Goal: Task Accomplishment & Management: Use online tool/utility

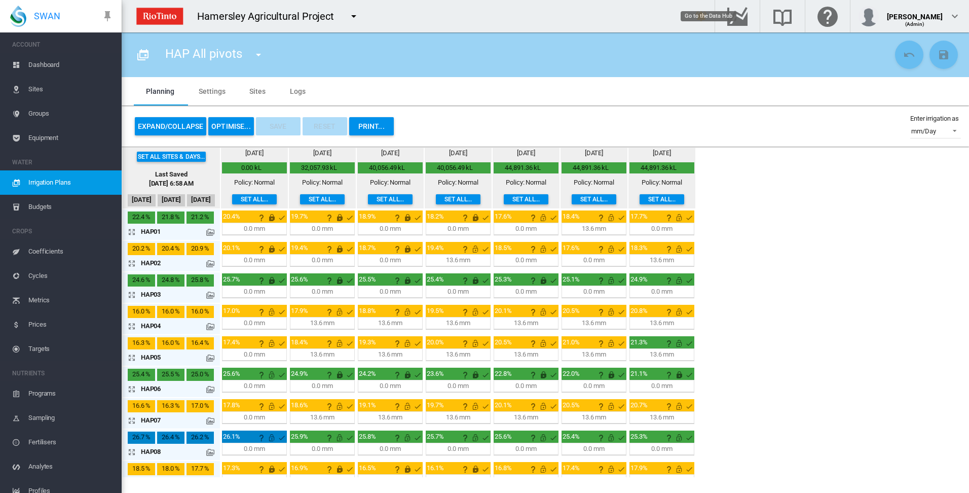
click at [750, 15] on md-icon "Go to the Data Hub" at bounding box center [737, 16] width 24 height 12
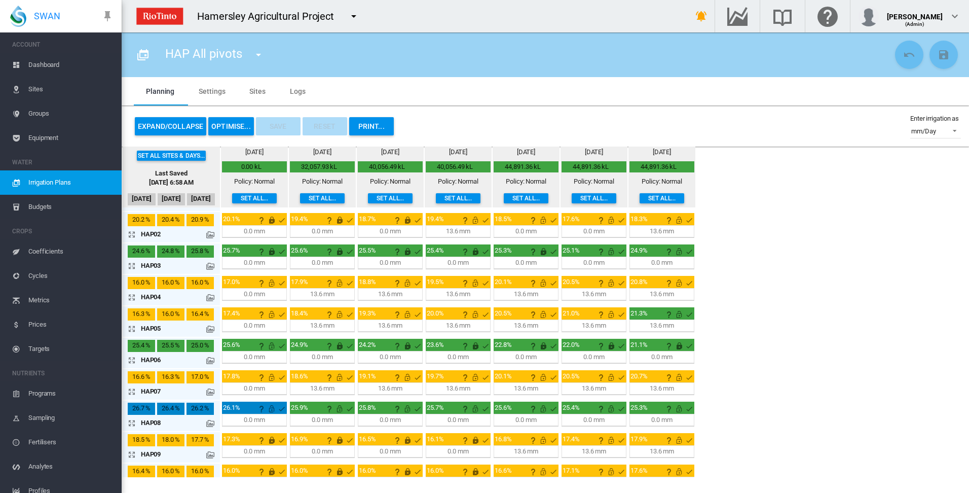
scroll to position [51, 0]
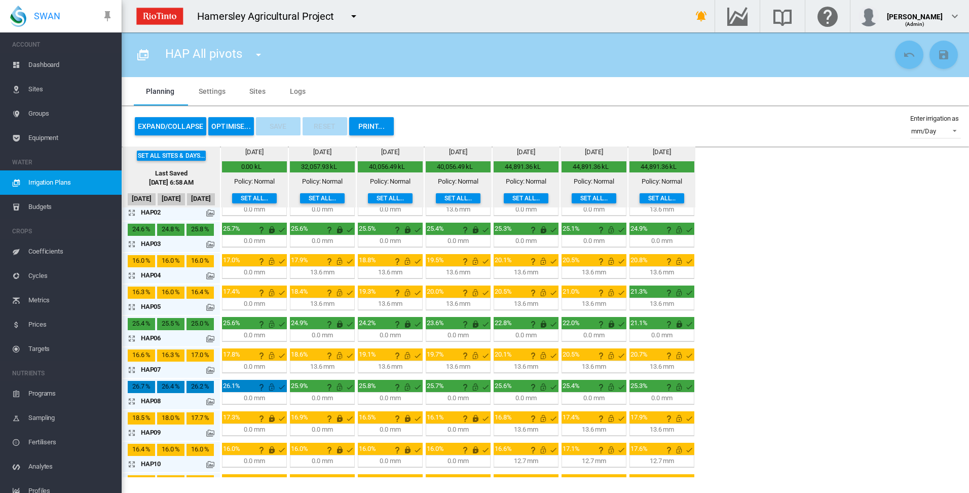
click at [132, 276] on md-icon "icon-arrow-expand" at bounding box center [134, 275] width 12 height 12
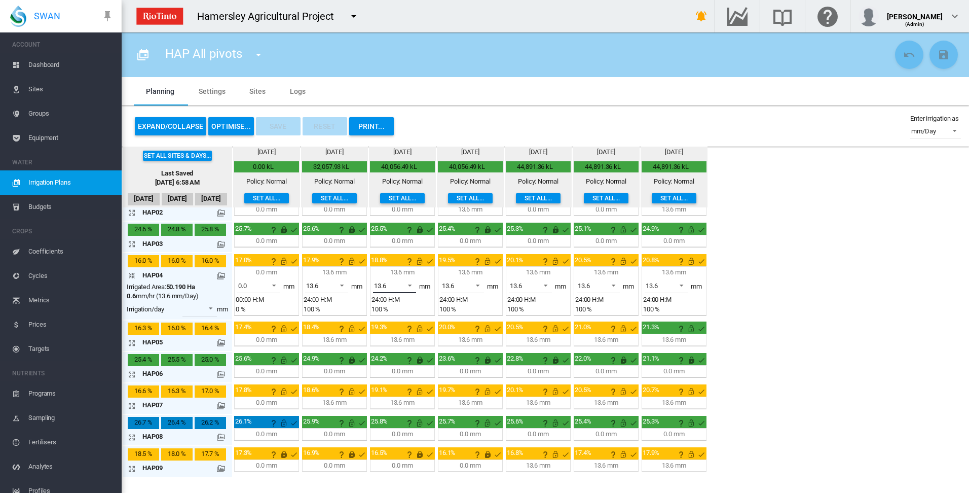
click at [412, 285] on span at bounding box center [407, 284] width 12 height 9
click at [405, 268] on md-option "0.0" at bounding box center [400, 261] width 69 height 24
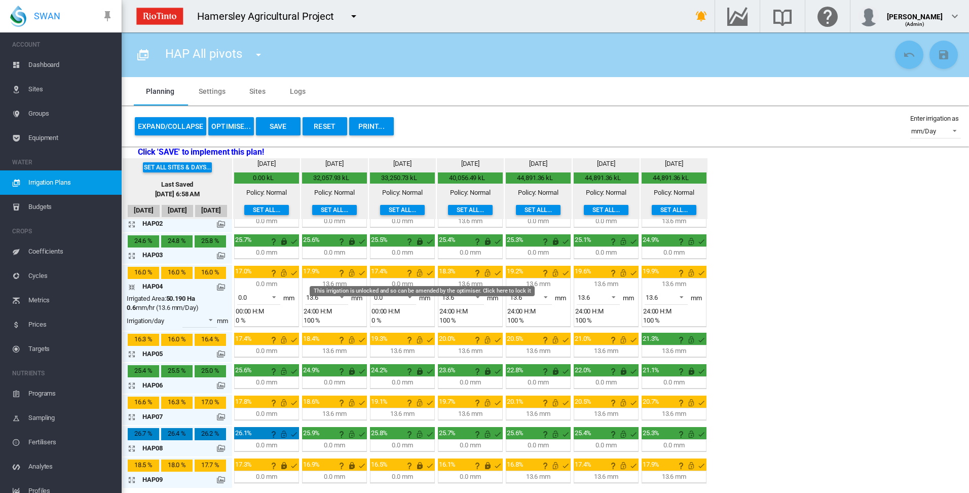
click at [420, 272] on md-icon "This irrigation is unlocked and so can be amended by the optimiser. Click here …" at bounding box center [420, 273] width 12 height 12
click at [131, 286] on md-icon "icon-arrow-collapse" at bounding box center [134, 287] width 12 height 12
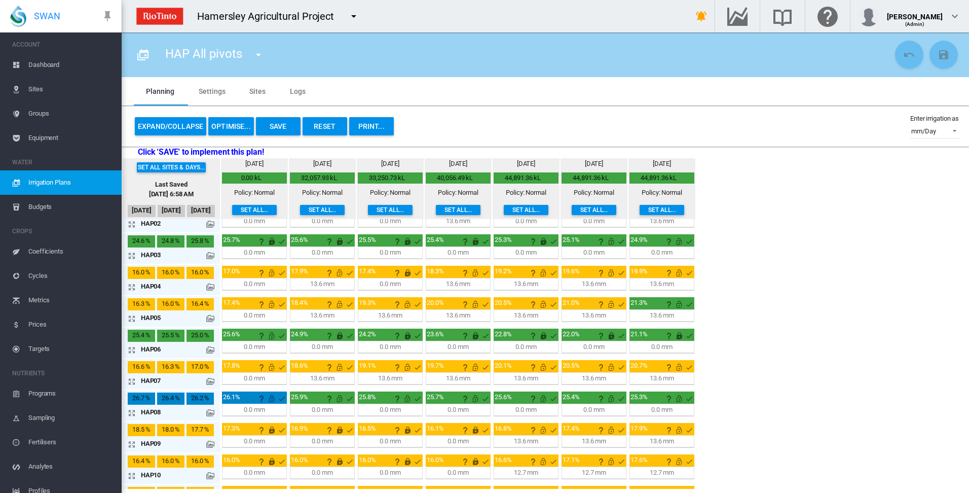
click at [223, 129] on button "OPTIMISE..." at bounding box center [231, 126] width 46 height 18
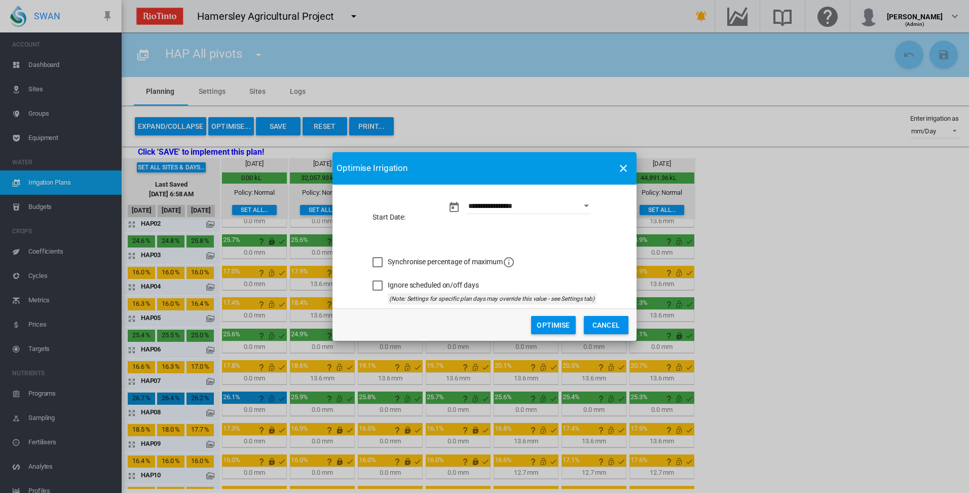
click at [551, 326] on button "Optimise" at bounding box center [553, 325] width 45 height 18
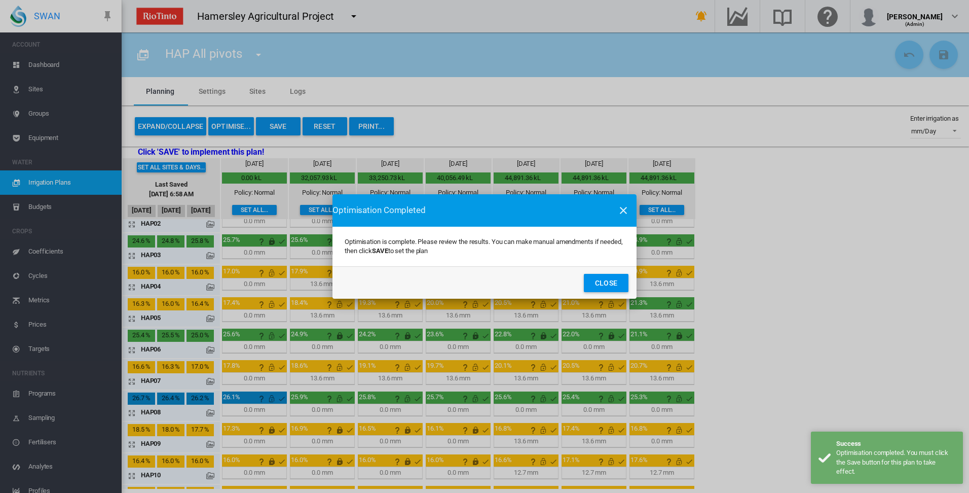
click at [605, 283] on button "Close" at bounding box center [606, 283] width 45 height 18
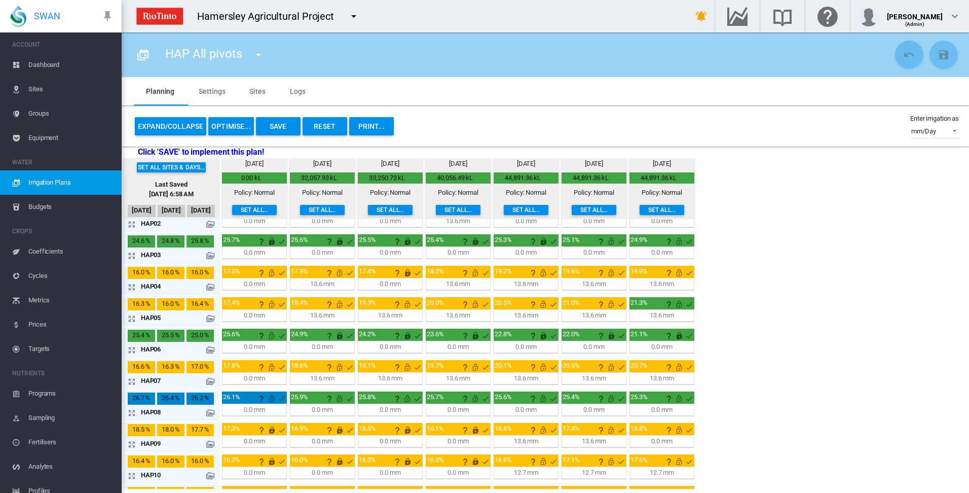
click at [274, 130] on button "Save" at bounding box center [278, 126] width 45 height 18
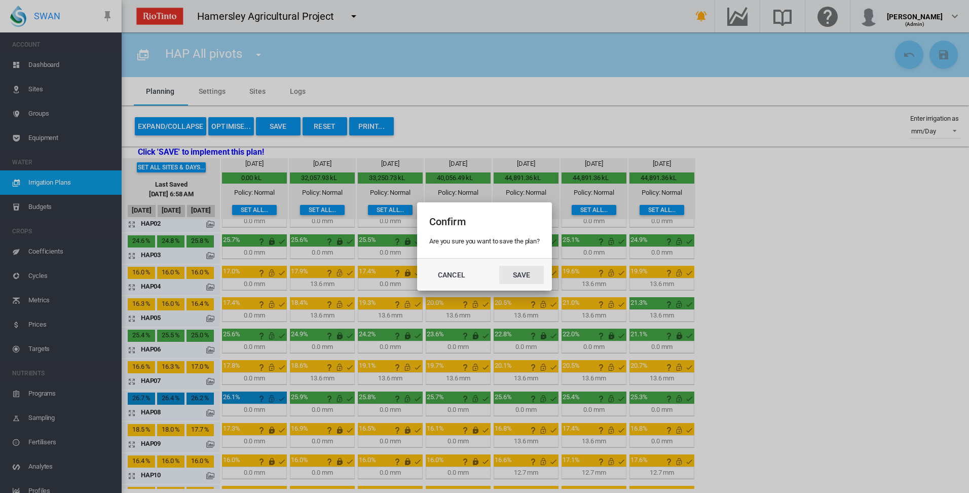
click at [528, 276] on button "Save" at bounding box center [521, 275] width 45 height 18
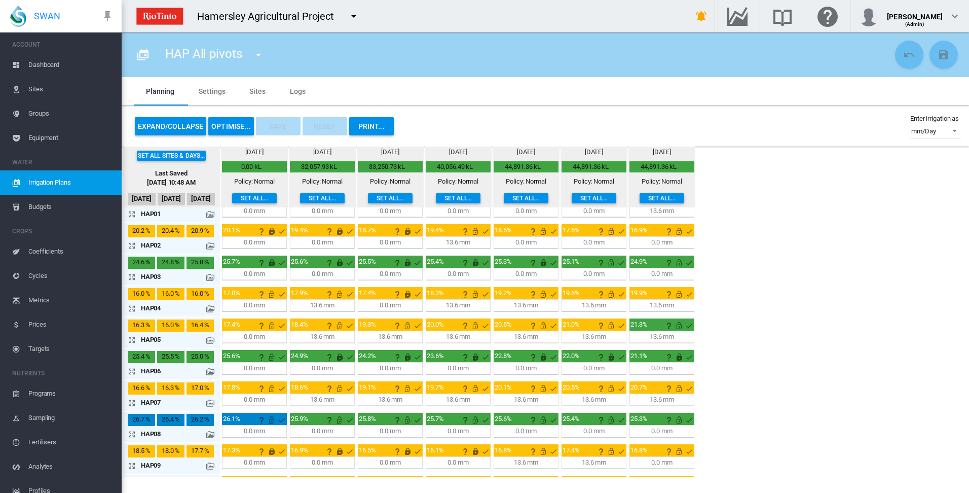
scroll to position [0, 0]
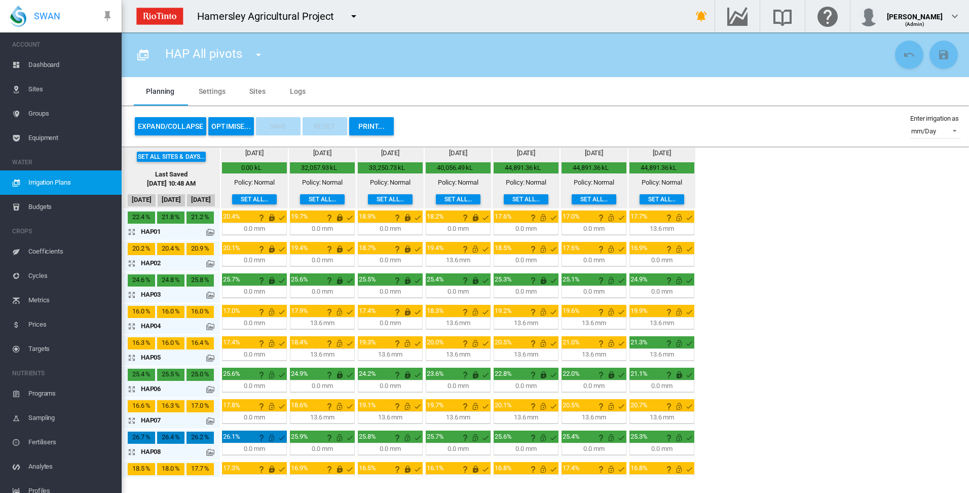
click at [132, 326] on md-icon "icon-arrow-expand" at bounding box center [134, 326] width 12 height 12
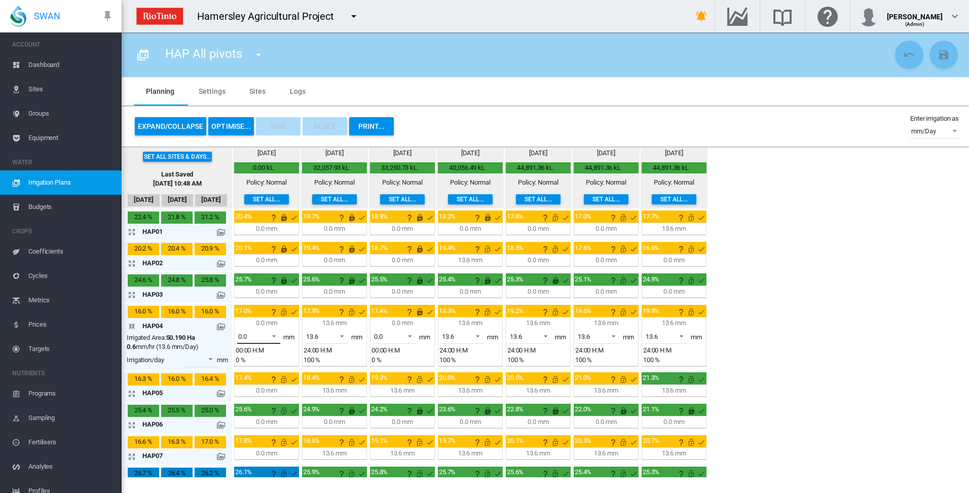
click at [274, 335] on span at bounding box center [271, 335] width 12 height 9
click at [254, 360] on md-option "13.6" at bounding box center [264, 361] width 69 height 24
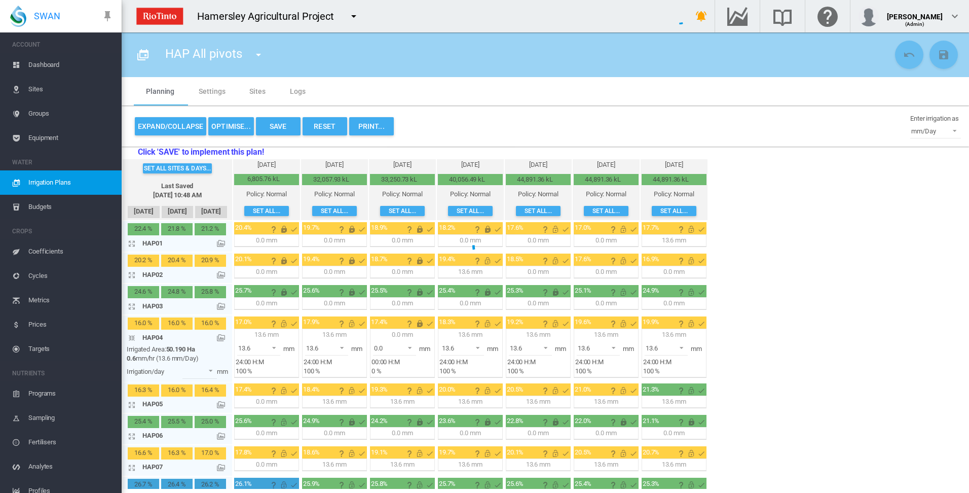
click at [284, 325] on div at bounding box center [484, 246] width 969 height 493
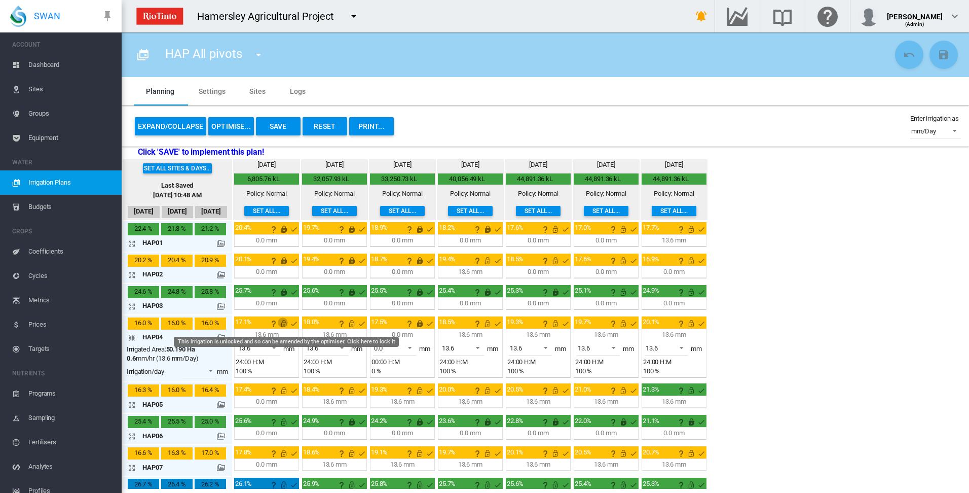
click at [284, 325] on md-icon "This irrigation is unlocked and so can be amended by the optimiser. Click here …" at bounding box center [284, 323] width 12 height 12
click at [133, 336] on md-icon "icon-arrow-collapse" at bounding box center [134, 338] width 12 height 12
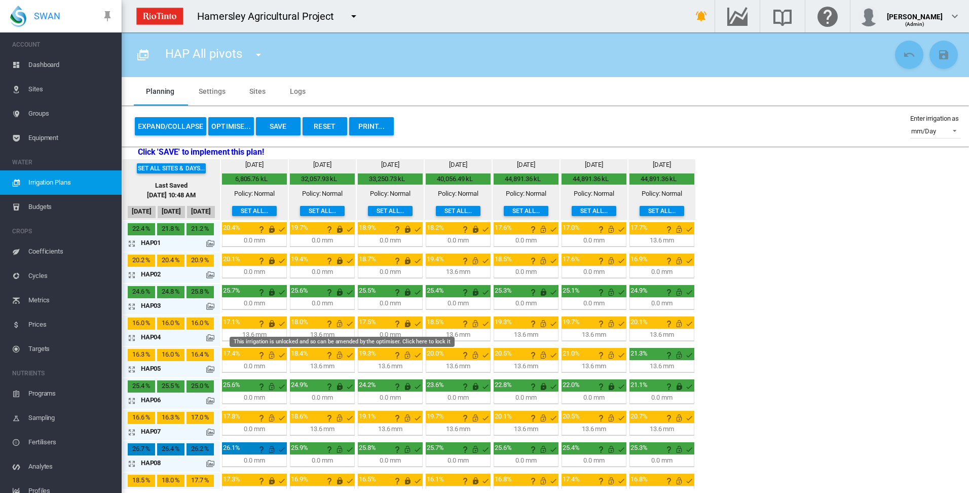
click at [340, 325] on md-icon "This irrigation is unlocked and so can be amended by the optimiser. Click here …" at bounding box center [340, 323] width 12 height 12
click at [131, 337] on md-icon "icon-arrow-expand" at bounding box center [134, 338] width 12 height 12
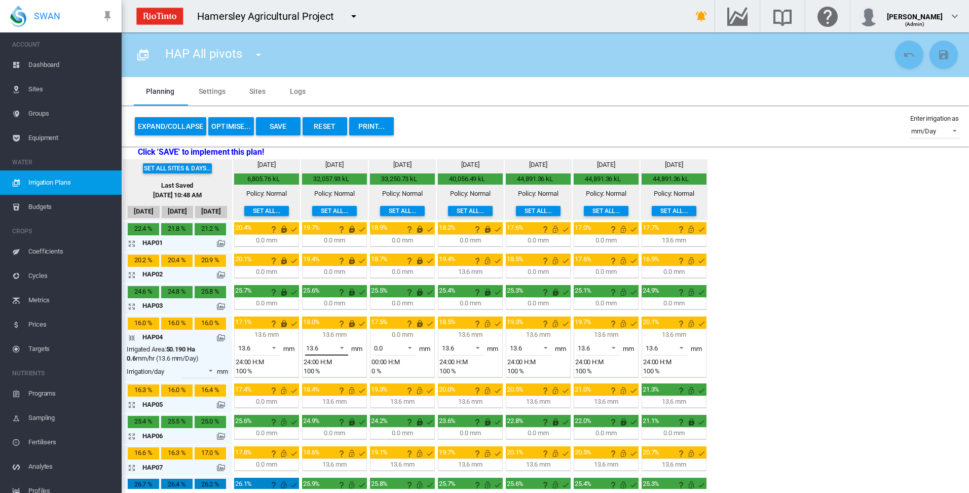
click at [342, 347] on span at bounding box center [339, 346] width 12 height 9
click at [335, 326] on md-option "0.0" at bounding box center [332, 323] width 69 height 24
click at [132, 337] on md-icon "icon-arrow-collapse" at bounding box center [134, 338] width 12 height 12
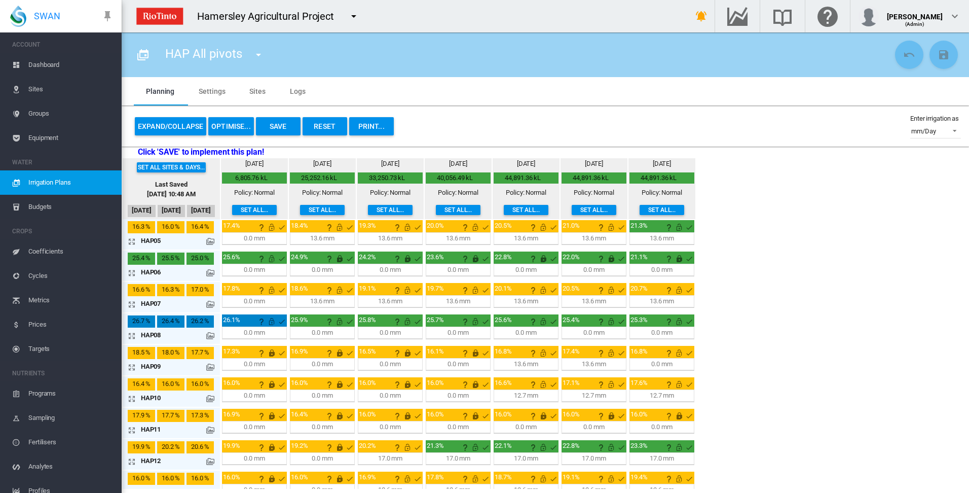
scroll to position [203, 0]
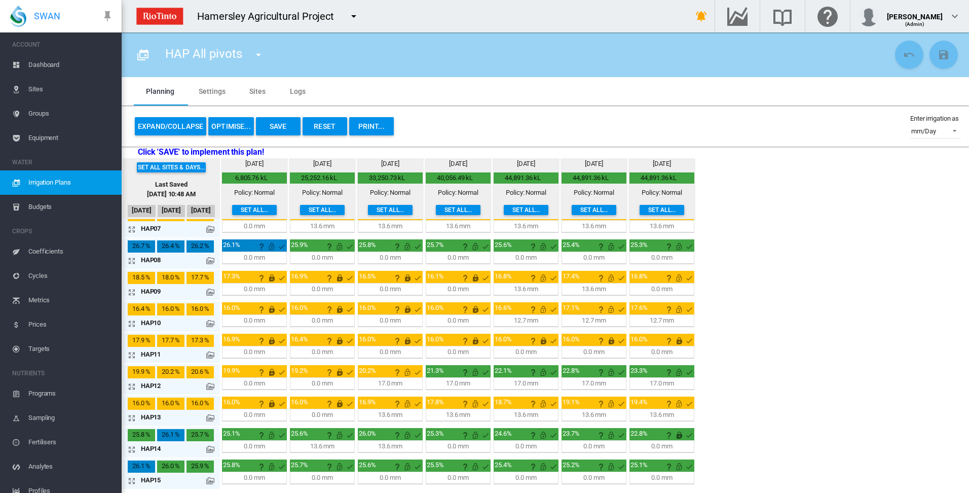
click at [134, 448] on md-icon "icon-arrow-expand" at bounding box center [134, 449] width 12 height 12
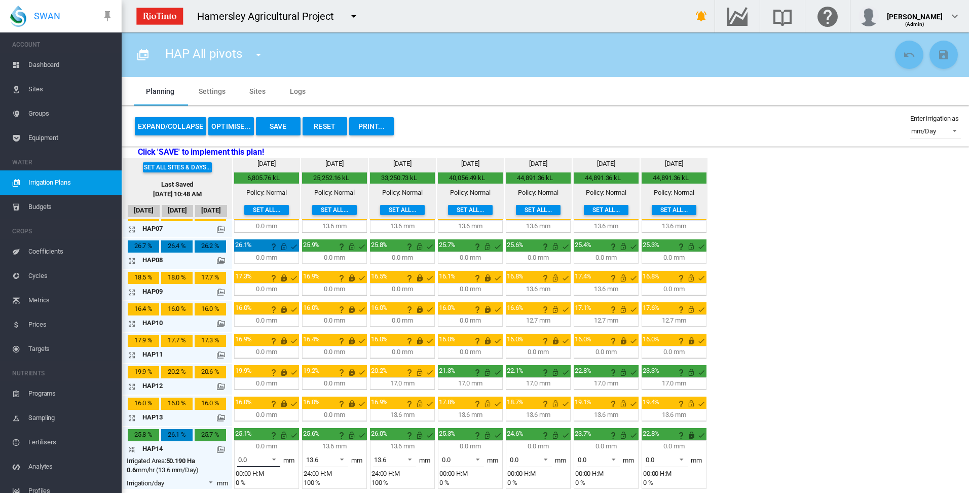
click at [273, 459] on span at bounding box center [271, 458] width 12 height 9
click at [273, 476] on md-option "13.6" at bounding box center [264, 472] width 69 height 24
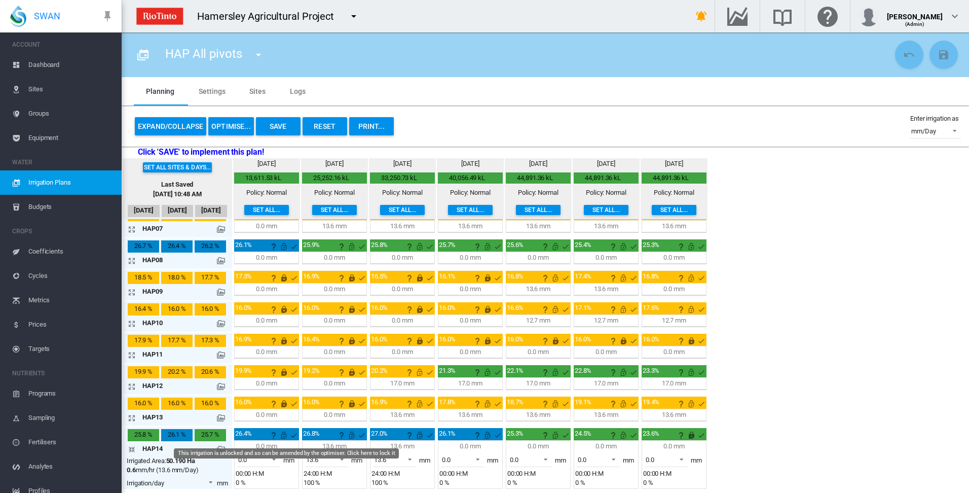
click at [283, 436] on md-icon "This irrigation is unlocked and so can be amended by the optimiser. Click here …" at bounding box center [284, 435] width 12 height 12
click at [130, 450] on md-icon "icon-arrow-collapse" at bounding box center [134, 449] width 12 height 12
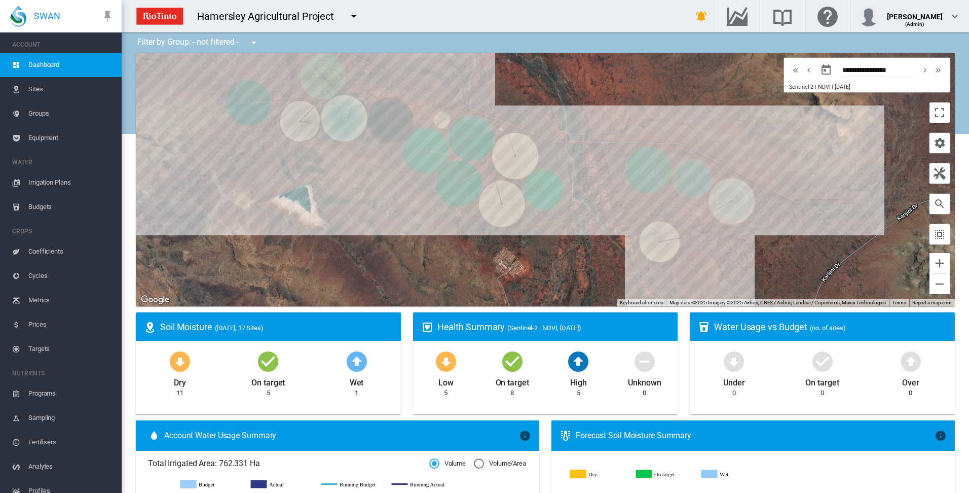
click at [43, 183] on span "Irrigation Plans" at bounding box center [70, 182] width 85 height 24
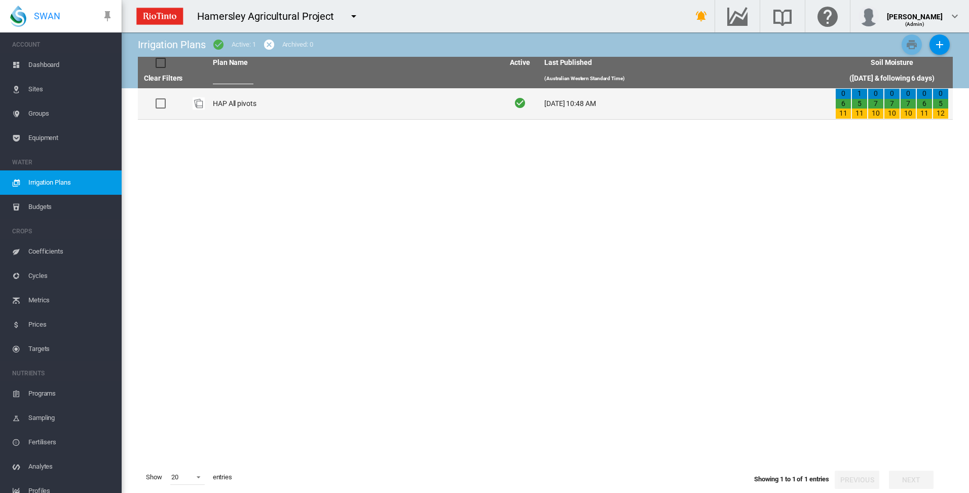
click at [240, 105] on td "HAP All pivots" at bounding box center [354, 103] width 291 height 31
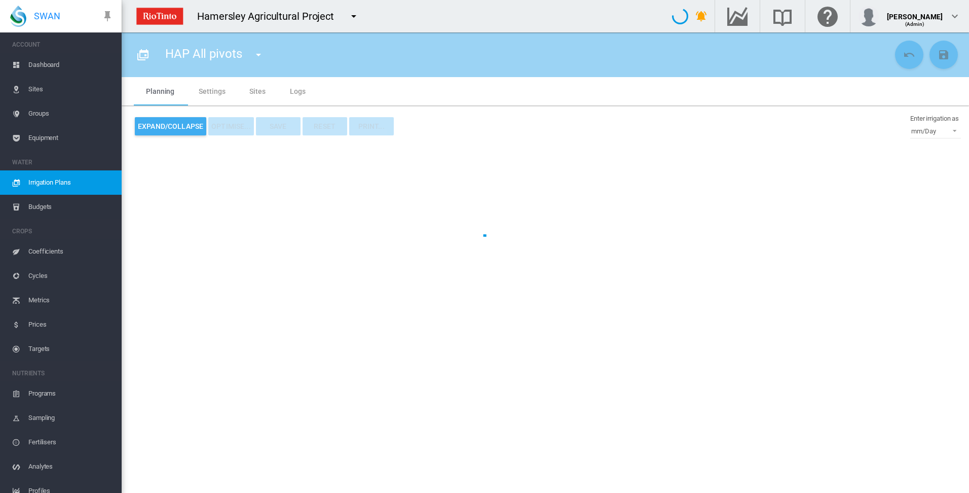
type input "**********"
type input "*"
type input "*****"
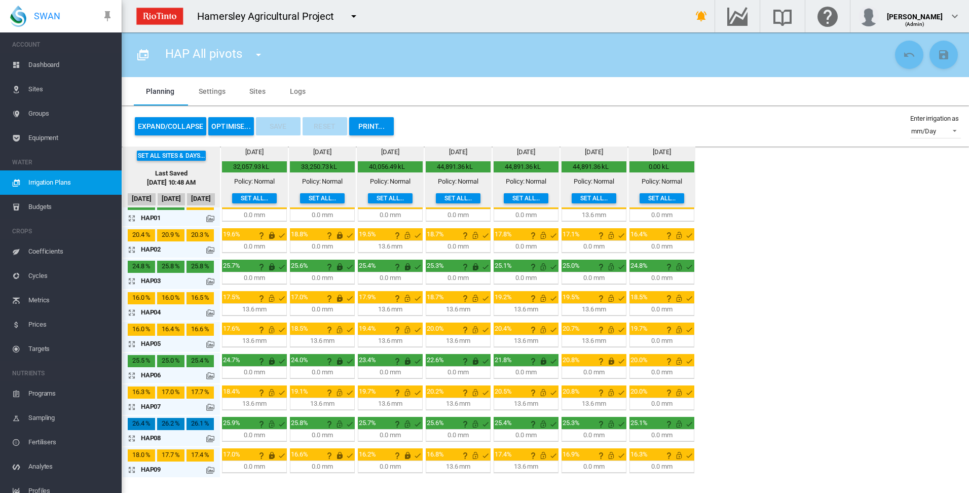
scroll to position [13, 0]
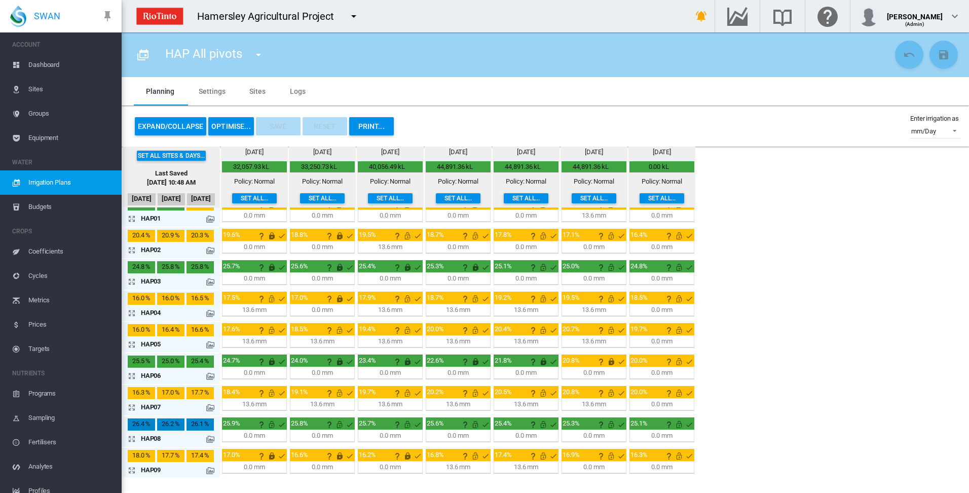
click at [233, 130] on button "OPTIMISE..." at bounding box center [231, 126] width 46 height 18
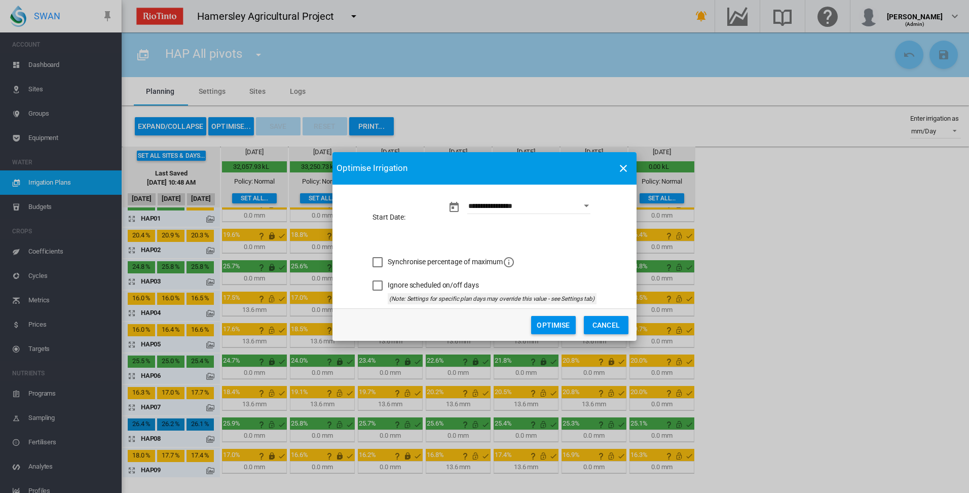
click at [561, 324] on button "Optimise" at bounding box center [553, 325] width 45 height 18
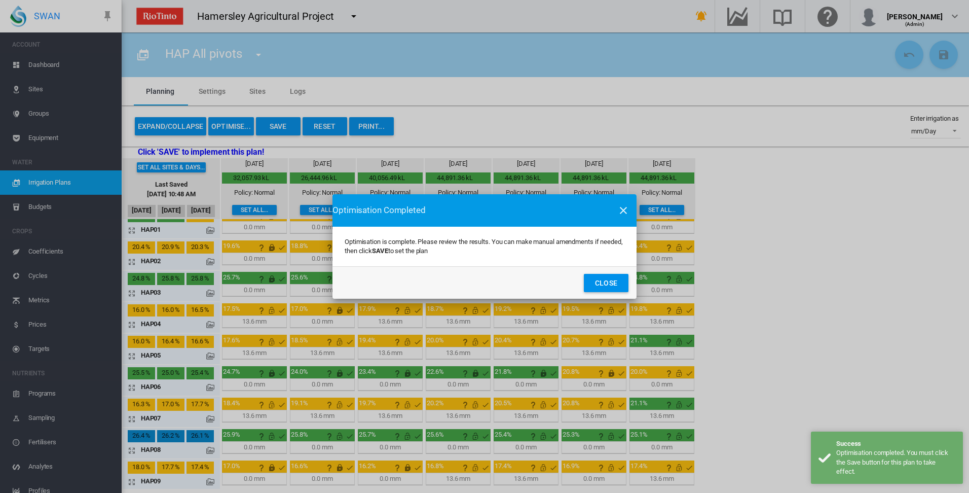
click at [602, 277] on button "Close" at bounding box center [606, 283] width 45 height 18
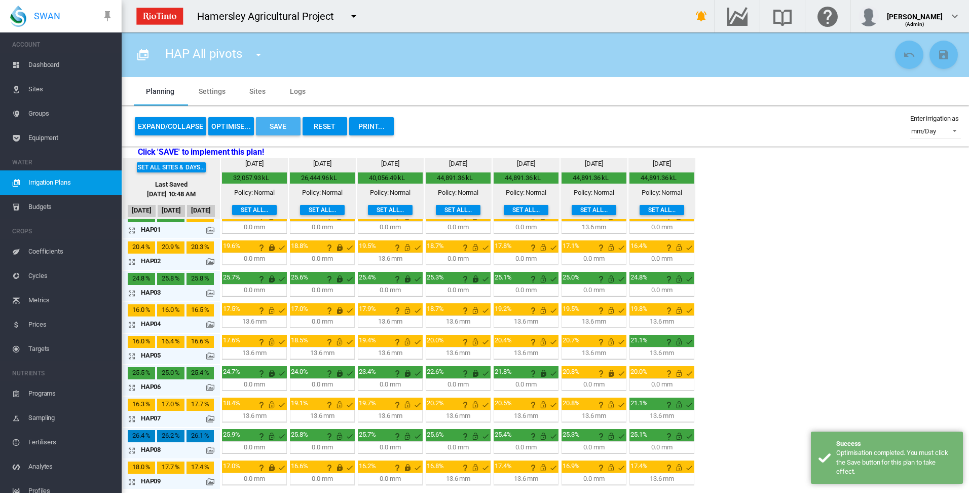
click at [284, 127] on button "Save" at bounding box center [278, 126] width 45 height 18
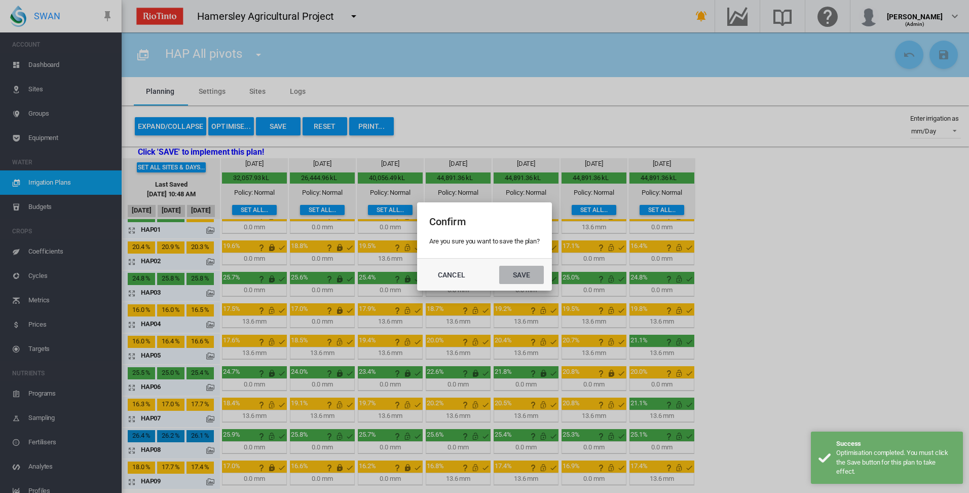
click at [521, 276] on button "Save" at bounding box center [521, 275] width 45 height 18
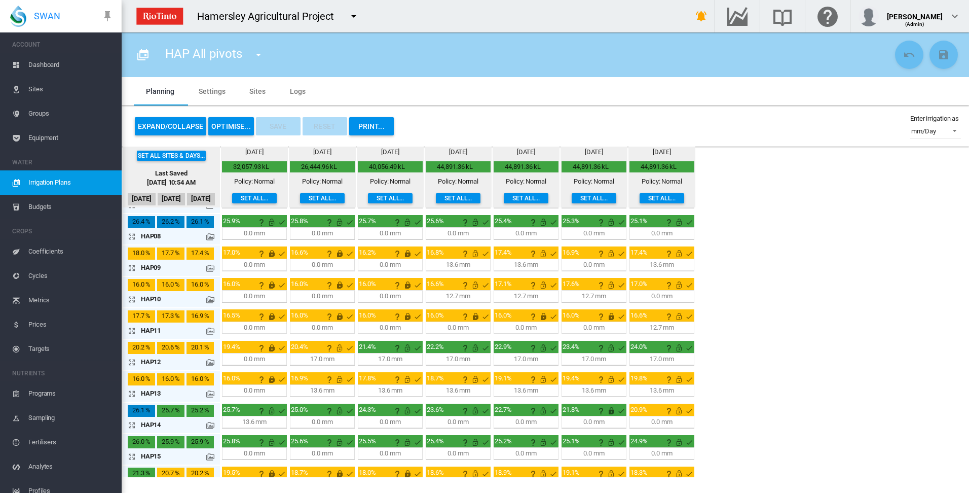
scroll to position [216, 0]
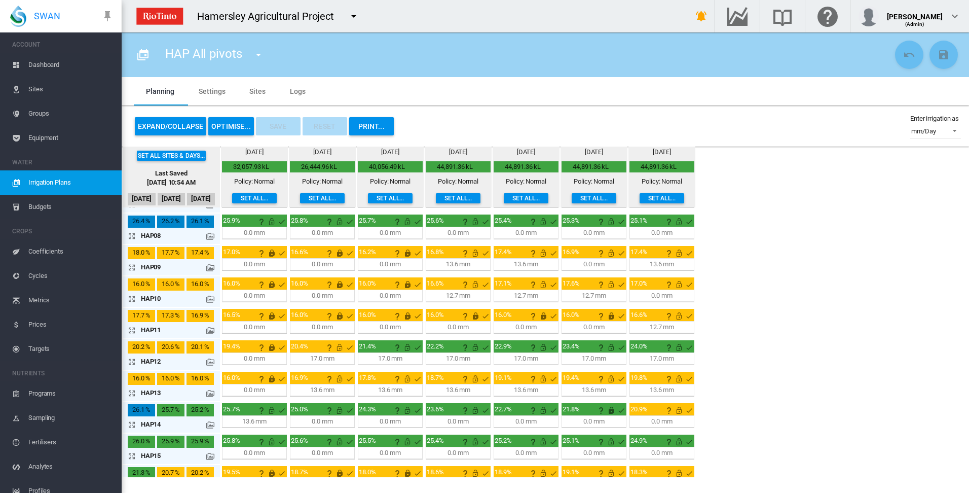
drag, startPoint x: 130, startPoint y: 394, endPoint x: 220, endPoint y: 401, distance: 89.9
click at [132, 394] on md-icon "icon-arrow-expand" at bounding box center [134, 393] width 12 height 12
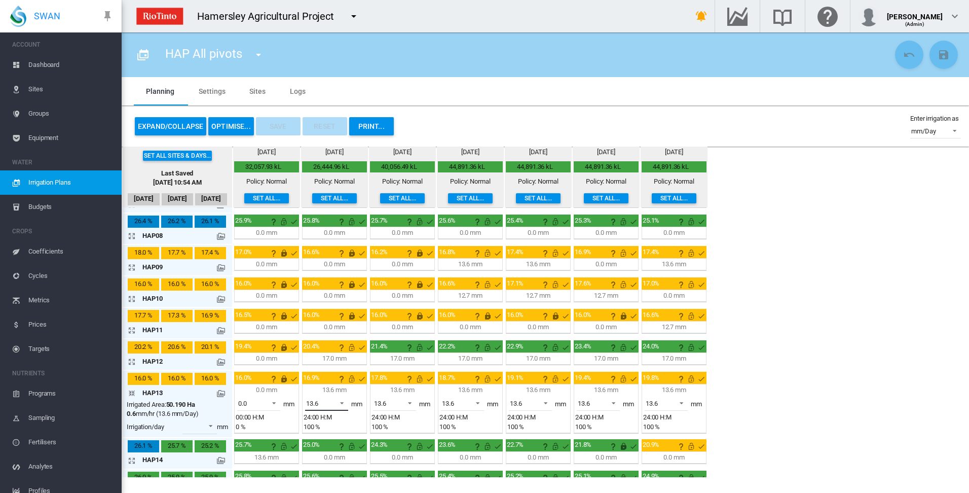
click at [344, 402] on span at bounding box center [339, 401] width 12 height 9
drag, startPoint x: 342, startPoint y: 380, endPoint x: 365, endPoint y: 385, distance: 23.4
click at [344, 380] on md-option "0.0" at bounding box center [332, 379] width 69 height 24
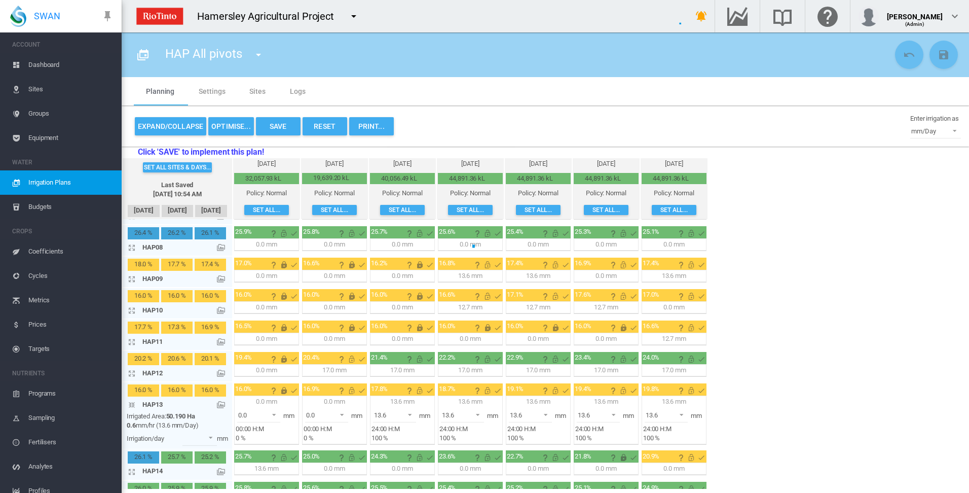
click at [408, 413] on div at bounding box center [484, 246] width 969 height 493
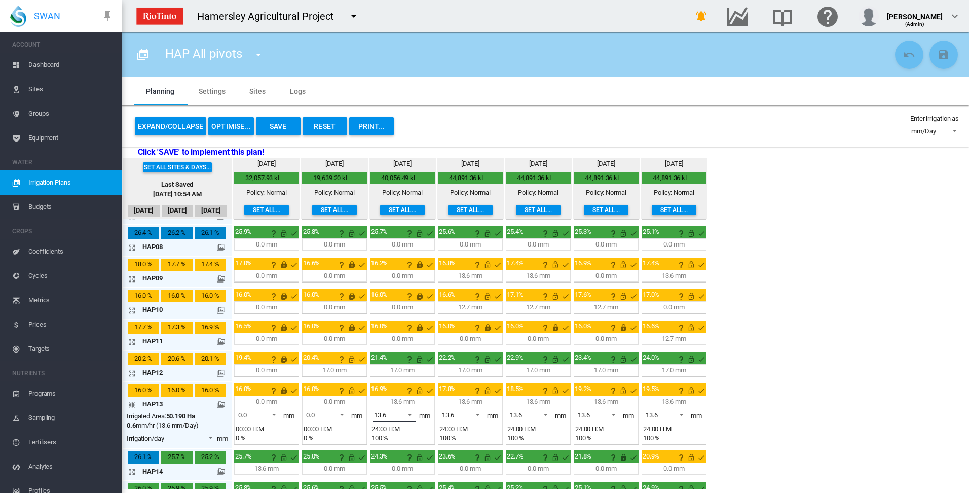
click at [412, 414] on span at bounding box center [407, 413] width 12 height 9
click at [409, 393] on md-option "0.0" at bounding box center [400, 390] width 69 height 24
click at [479, 414] on span at bounding box center [475, 413] width 12 height 9
click at [475, 392] on md-option "0.0" at bounding box center [468, 390] width 69 height 24
click at [547, 414] on span at bounding box center [543, 413] width 12 height 9
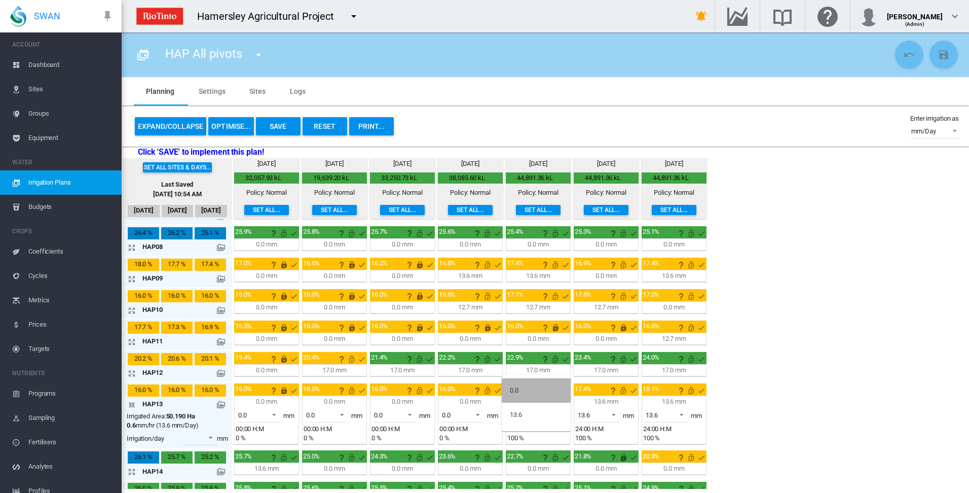
click at [547, 394] on md-option "0.0" at bounding box center [536, 390] width 69 height 24
click at [614, 413] on span at bounding box center [611, 413] width 12 height 9
click at [610, 394] on md-option "0.0" at bounding box center [604, 390] width 69 height 24
click at [683, 414] on span at bounding box center [679, 413] width 12 height 9
click at [683, 396] on md-option "0.0" at bounding box center [672, 390] width 69 height 24
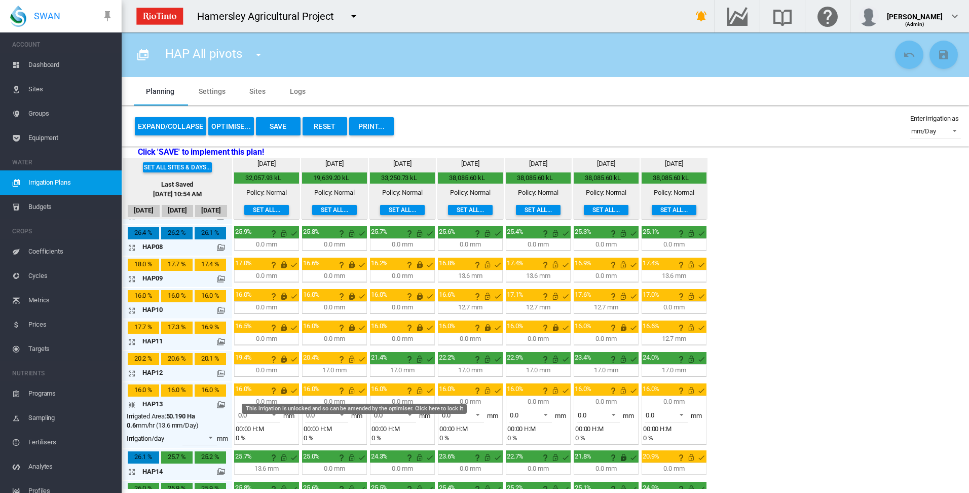
drag, startPoint x: 352, startPoint y: 392, endPoint x: 368, endPoint y: 388, distance: 16.1
click at [353, 392] on md-icon "This irrigation is unlocked and so can be amended by the optimiser. Click here …" at bounding box center [352, 390] width 12 height 12
click at [420, 392] on md-icon "This irrigation is unlocked and so can be amended by the optimiser. Click here …" at bounding box center [420, 390] width 12 height 12
drag, startPoint x: 487, startPoint y: 389, endPoint x: 513, endPoint y: 388, distance: 25.9
click at [487, 389] on md-icon "This irrigation is unlocked and so can be amended by the optimiser. Click here …" at bounding box center [488, 390] width 12 height 12
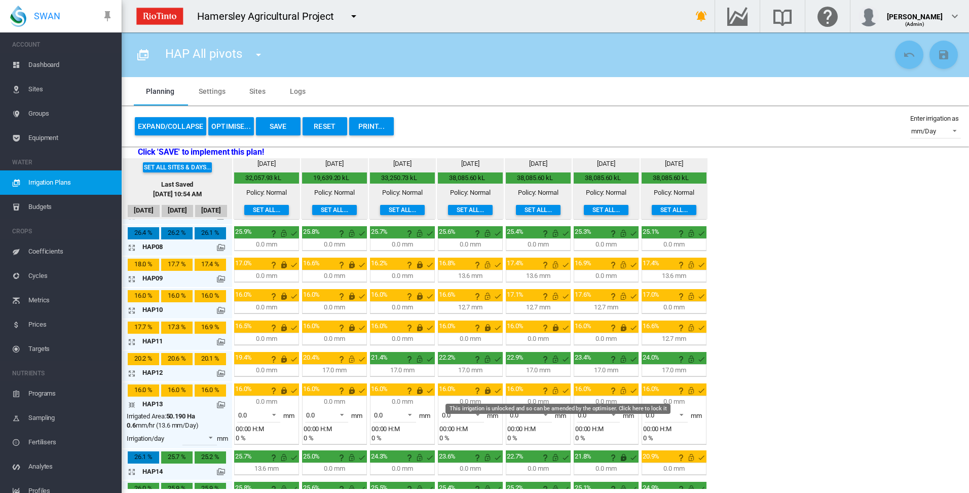
click at [556, 391] on md-icon "This irrigation is unlocked and so can be amended by the optimiser. Click here …" at bounding box center [556, 390] width 12 height 12
click at [623, 391] on md-icon "This irrigation is unlocked and so can be amended by the optimiser. Click here …" at bounding box center [623, 390] width 12 height 12
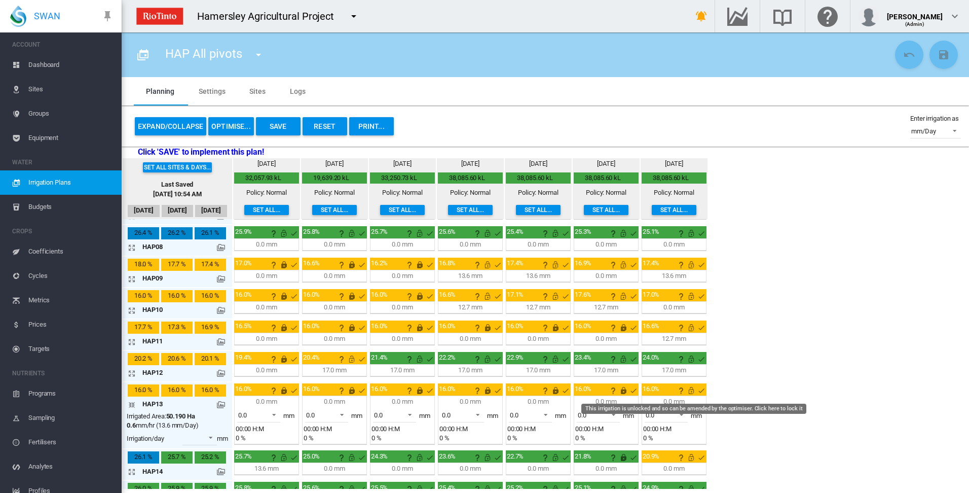
click at [691, 391] on md-icon "This irrigation is unlocked and so can be amended by the optimiser. Click here …" at bounding box center [691, 390] width 12 height 12
drag, startPoint x: 624, startPoint y: 393, endPoint x: 638, endPoint y: 394, distance: 13.7
click at [624, 393] on md-icon "This irrigation is locked and cannot be amended by the optimiser. Click here to…" at bounding box center [623, 390] width 12 height 12
click at [692, 391] on md-icon "This irrigation is locked and cannot be amended by the optimiser. Click here to…" at bounding box center [691, 390] width 12 height 12
click at [133, 405] on md-icon "icon-arrow-collapse" at bounding box center [134, 404] width 12 height 12
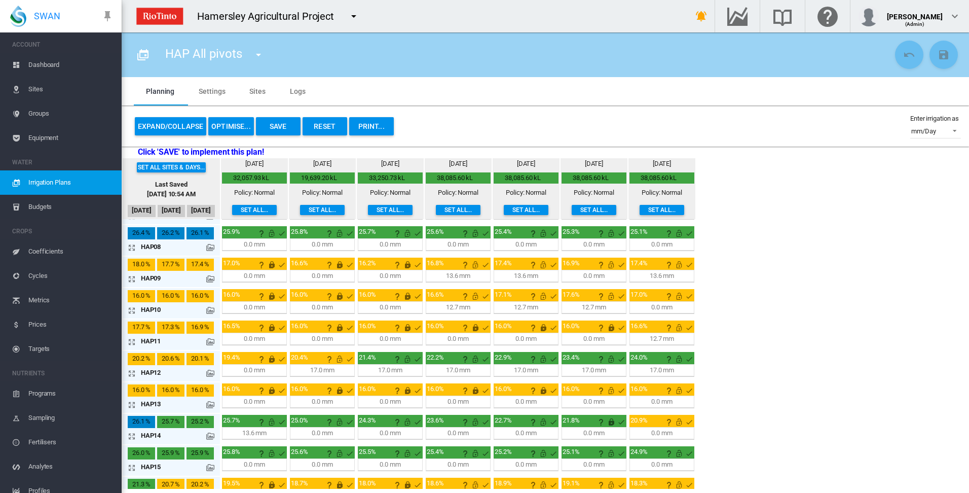
click at [282, 128] on button "Save" at bounding box center [278, 126] width 45 height 18
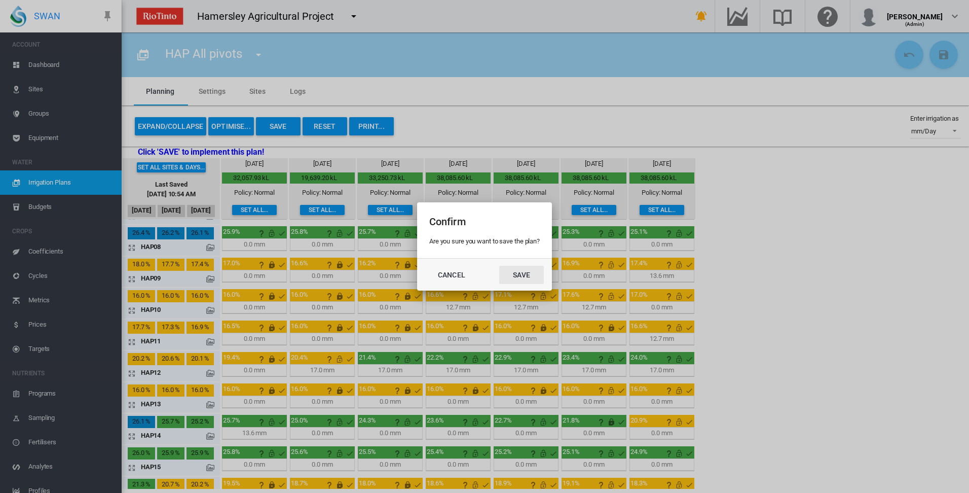
click at [529, 275] on button "Save" at bounding box center [521, 275] width 45 height 18
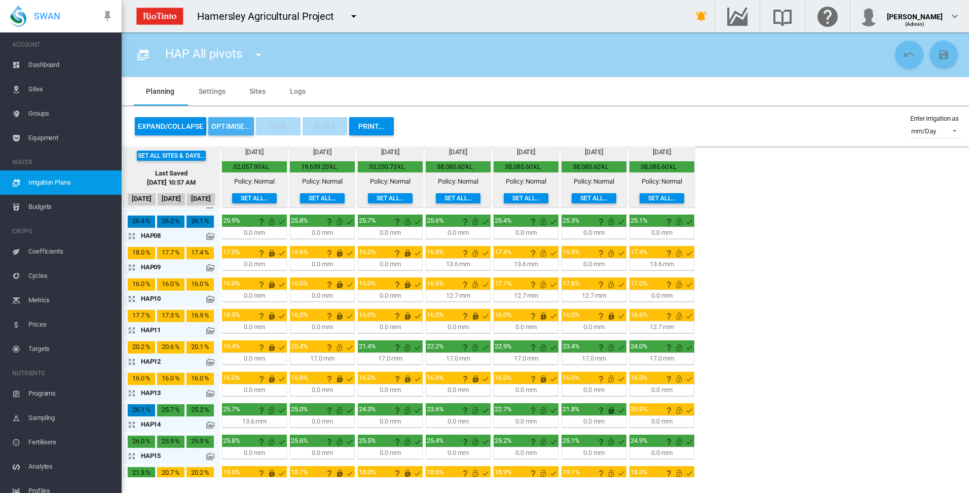
click at [226, 123] on button "OPTIMISE..." at bounding box center [231, 126] width 46 height 18
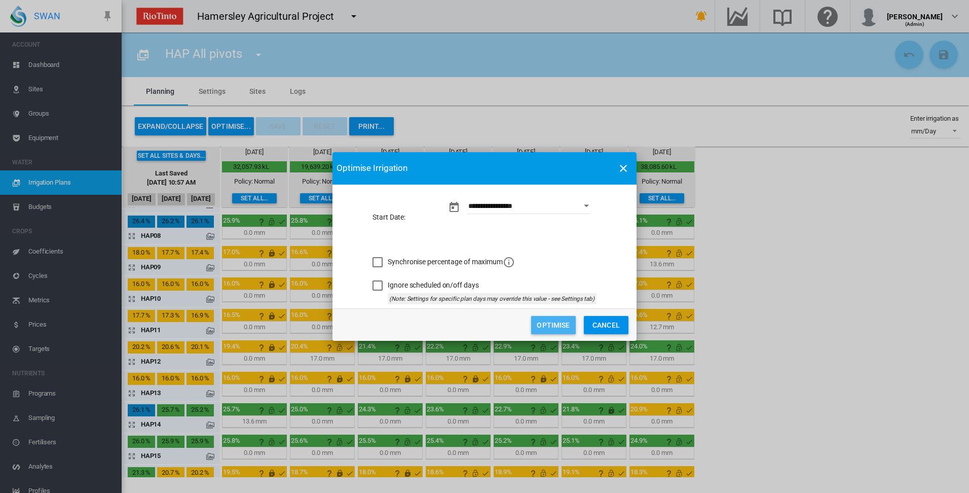
drag, startPoint x: 548, startPoint y: 324, endPoint x: 541, endPoint y: 327, distance: 7.1
click at [549, 328] on button "Optimise" at bounding box center [553, 325] width 45 height 18
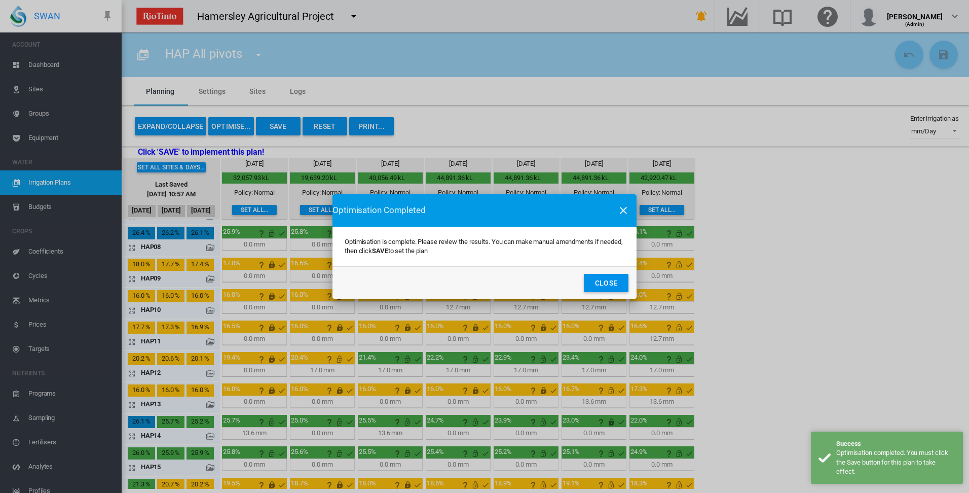
click at [603, 283] on button "Close" at bounding box center [606, 283] width 45 height 18
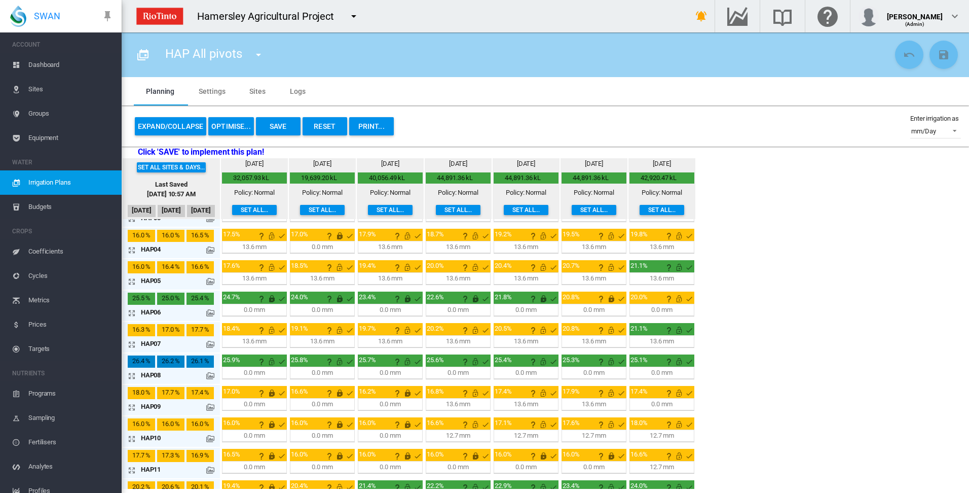
scroll to position [152, 0]
